Goal: Information Seeking & Learning: Learn about a topic

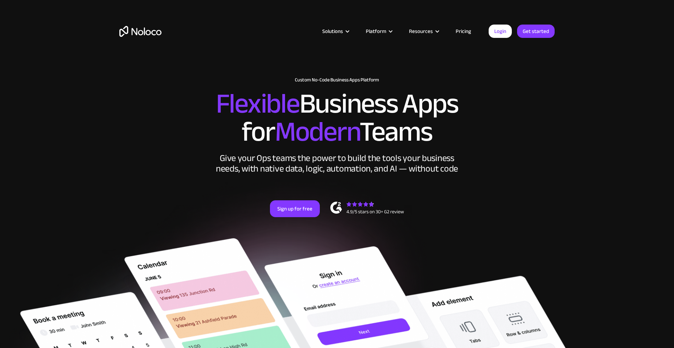
click at [459, 30] on link "Pricing" at bounding box center [463, 31] width 33 height 9
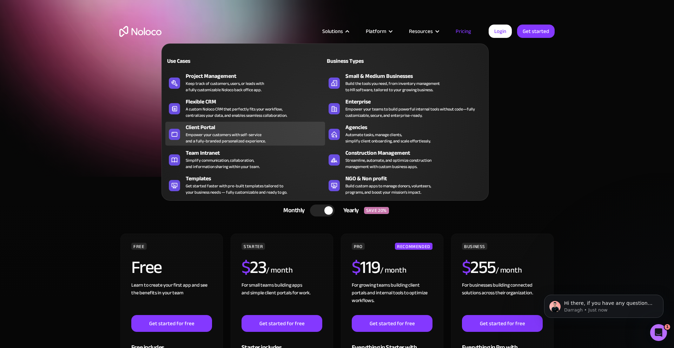
click at [262, 134] on div "Empower your customers with self-service and a fully-branded personalized exper…" at bounding box center [226, 138] width 80 height 13
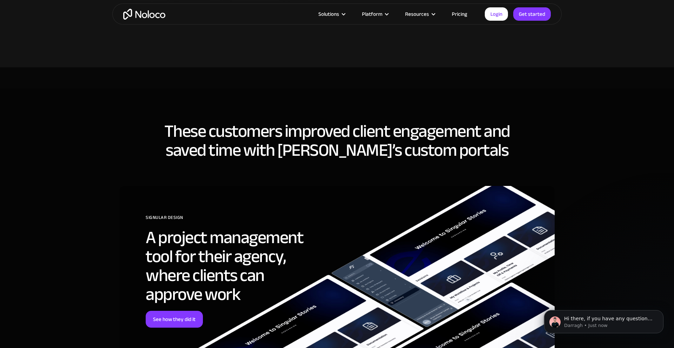
scroll to position [1983, 0]
